Goal: Information Seeking & Learning: Learn about a topic

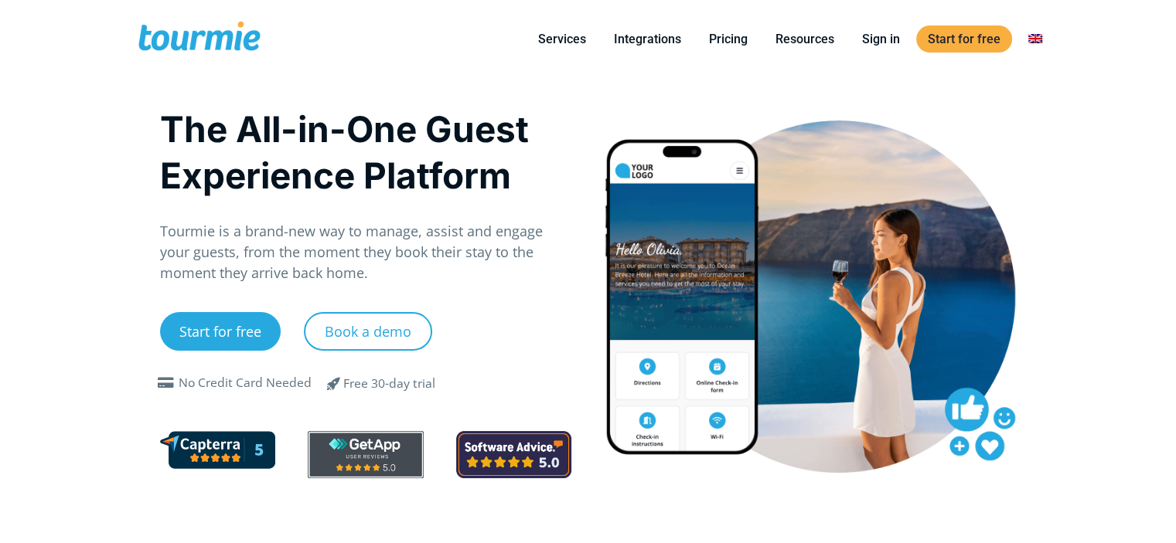
click at [724, 32] on link "Pricing" at bounding box center [728, 38] width 62 height 19
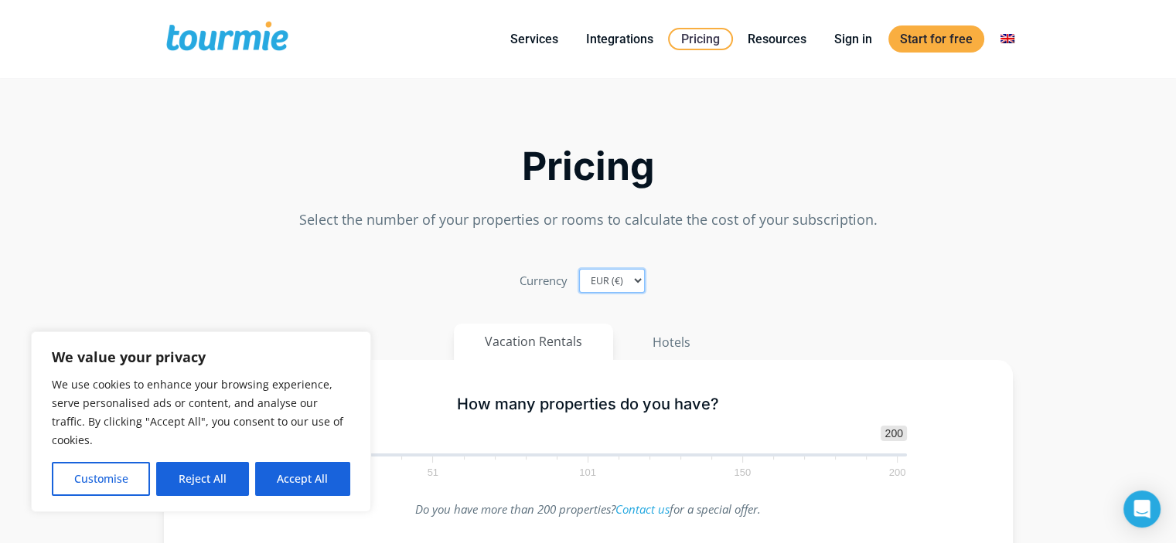
click at [629, 278] on select "EUR (€) USD ($) GBP (£)" at bounding box center [612, 281] width 66 height 24
select select "USD"
click at [579, 269] on select "EUR (€) USD ($) GBP (£)" at bounding box center [612, 281] width 66 height 24
click at [217, 479] on button "Reject All" at bounding box center [202, 479] width 92 height 34
